Goal: Learn about a topic

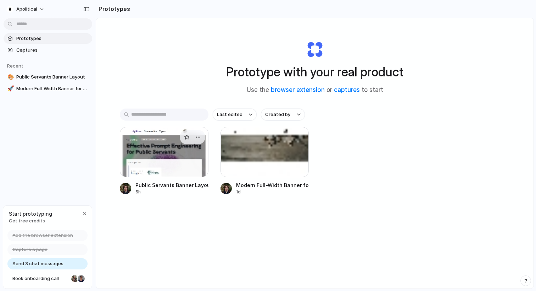
click at [163, 149] on div at bounding box center [164, 152] width 89 height 50
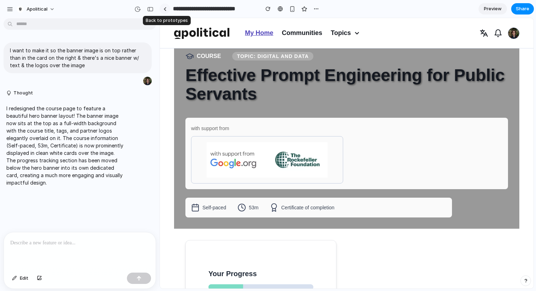
click at [165, 12] on link at bounding box center [164, 9] width 11 height 11
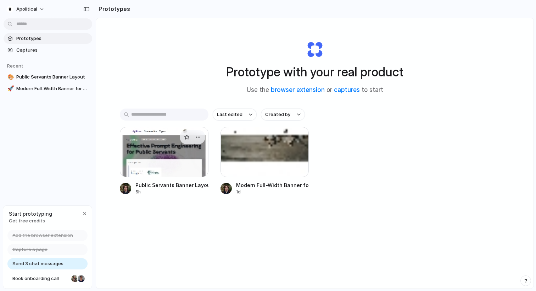
click at [175, 149] on div at bounding box center [164, 152] width 89 height 50
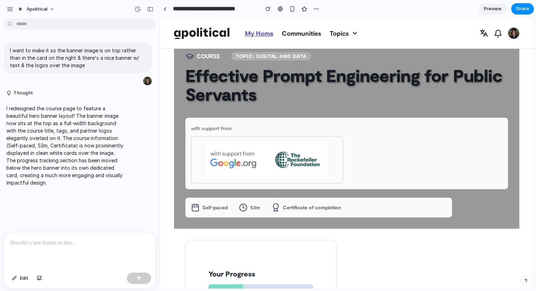
click at [281, 55] on span "Topic: Digital and data" at bounding box center [271, 56] width 71 height 5
click at [307, 115] on div "COURSE Topic: Digital and data Effective Prompt Engineering for Public Servants…" at bounding box center [346, 135] width 345 height 188
click at [303, 96] on h1 "Effective Prompt Engineering for Public Servants" at bounding box center [346, 85] width 322 height 38
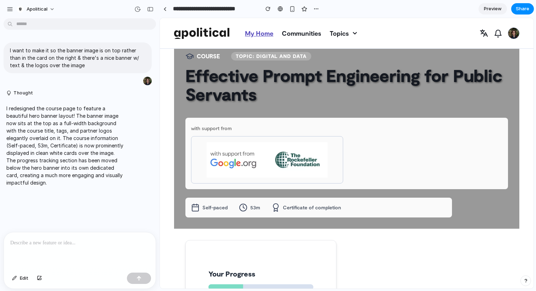
click at [303, 96] on h1 "Effective Prompt Engineering for Public Servants" at bounding box center [346, 85] width 322 height 38
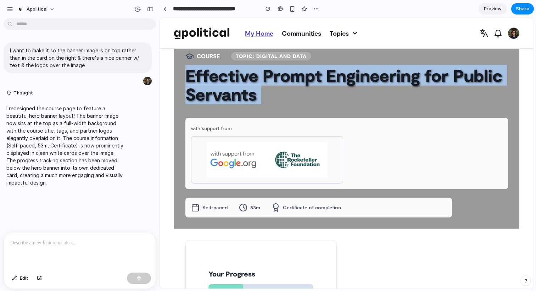
drag, startPoint x: 303, startPoint y: 96, endPoint x: 280, endPoint y: 68, distance: 36.5
click at [280, 68] on h1 "Effective Prompt Engineering for Public Servants" at bounding box center [346, 85] width 322 height 38
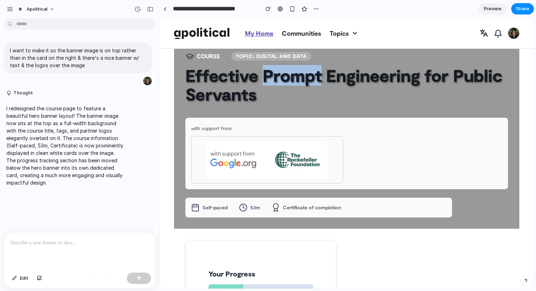
click at [280, 68] on h1 "Effective Prompt Engineering for Public Servants" at bounding box center [346, 85] width 322 height 38
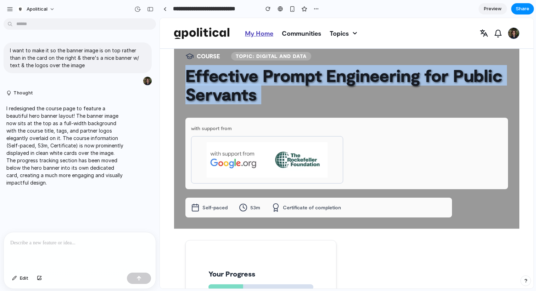
drag, startPoint x: 280, startPoint y: 68, endPoint x: 283, endPoint y: 89, distance: 20.4
click at [283, 89] on h1 "Effective Prompt Engineering for Public Servants" at bounding box center [346, 85] width 322 height 38
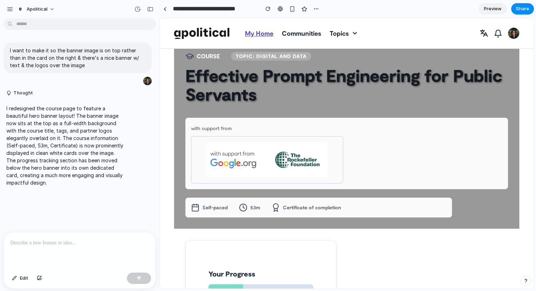
click at [283, 89] on h1 "Effective Prompt Engineering for Public Servants" at bounding box center [346, 85] width 322 height 38
